Goal: Task Accomplishment & Management: Manage account settings

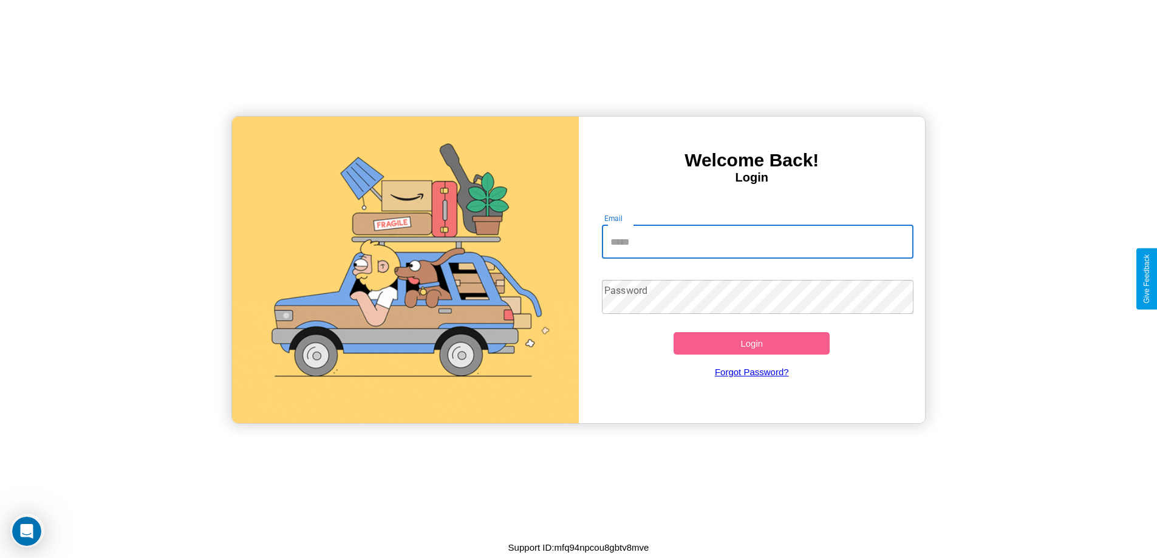
click at [757, 242] on input "Email" at bounding box center [757, 242] width 311 height 34
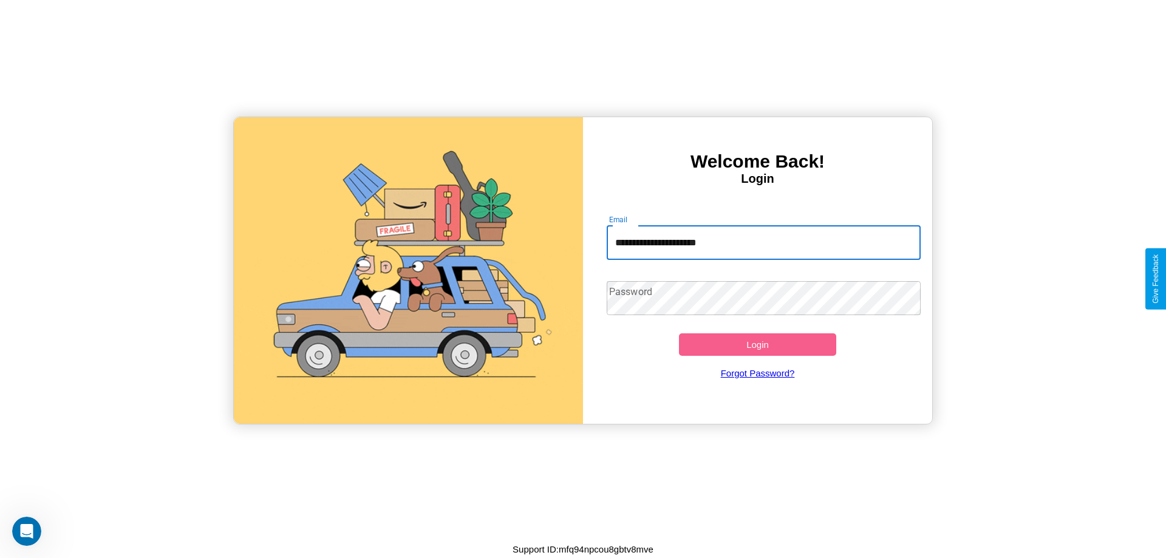
type input "**********"
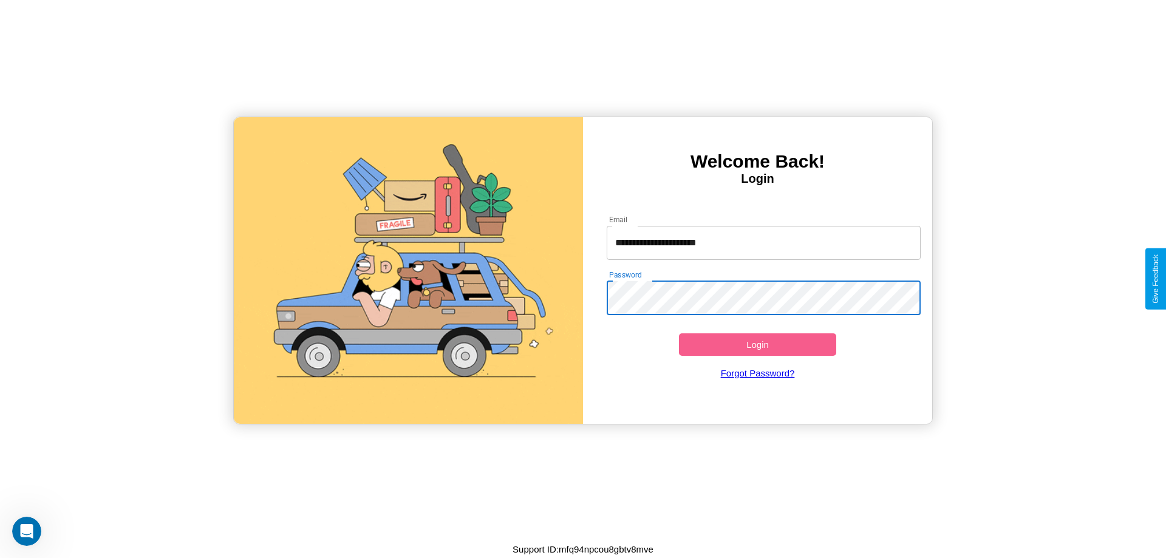
click at [757, 344] on button "Login" at bounding box center [757, 344] width 157 height 22
